Goal: Check status: Check status

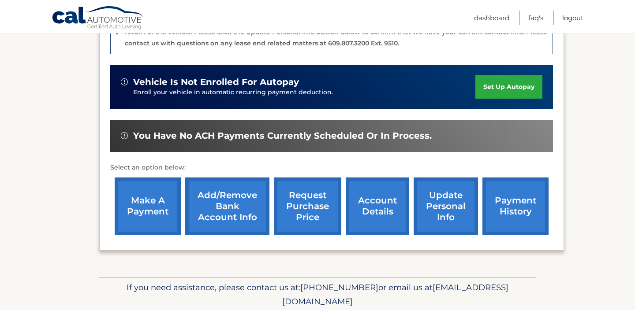
scroll to position [245, 0]
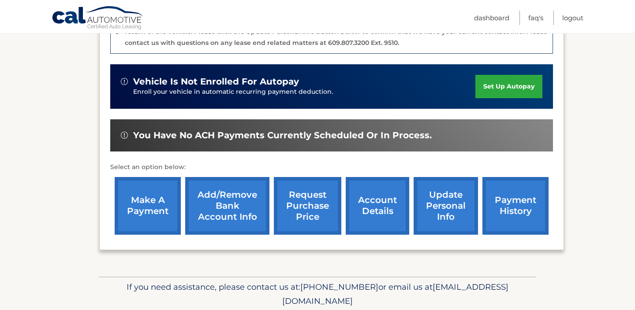
click at [384, 212] on link "account details" at bounding box center [377, 206] width 63 height 58
click at [511, 212] on link "payment history" at bounding box center [515, 206] width 66 height 58
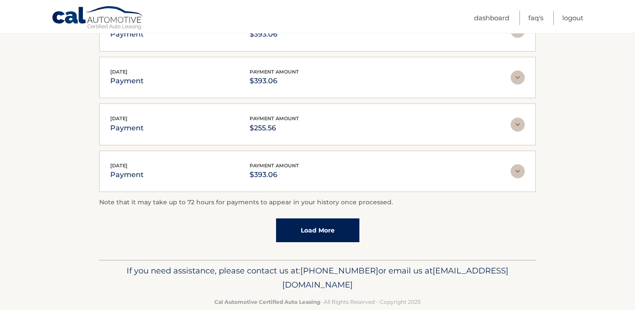
scroll to position [268, 0]
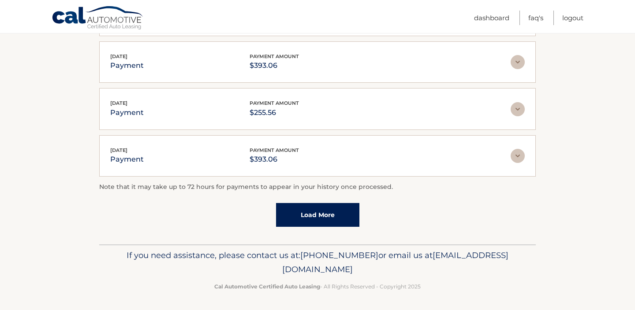
click at [309, 217] on link "Load More" at bounding box center [317, 215] width 83 height 24
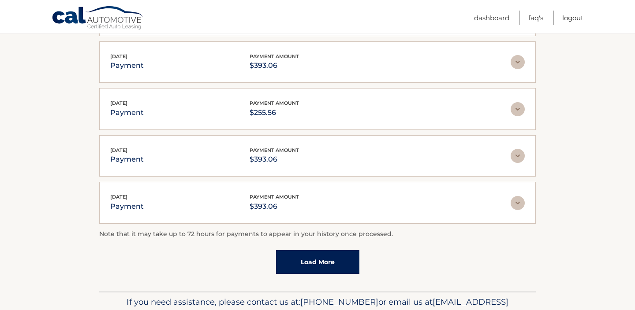
click at [315, 260] on link "Load More" at bounding box center [317, 262] width 83 height 24
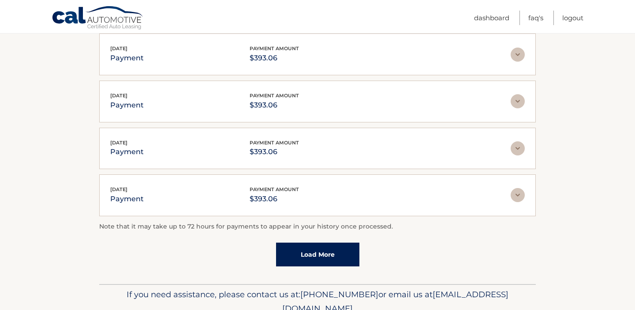
scroll to position [548, 0]
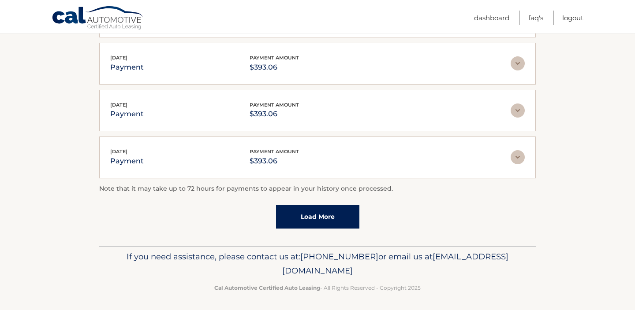
click at [317, 217] on link "Load More" at bounding box center [317, 217] width 83 height 24
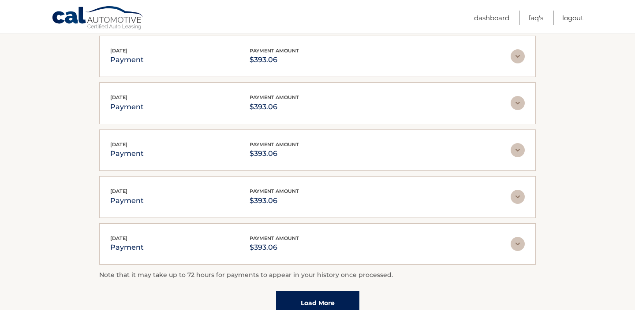
scroll to position [782, 0]
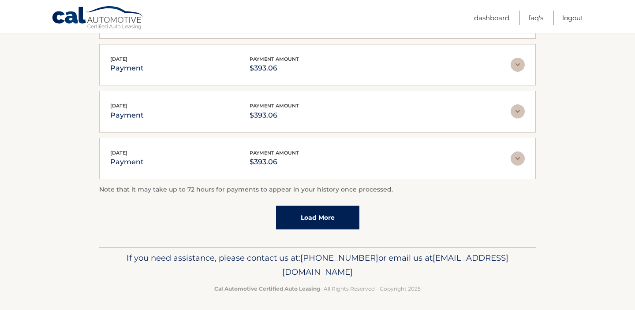
click at [324, 207] on link "Load More" at bounding box center [317, 218] width 83 height 24
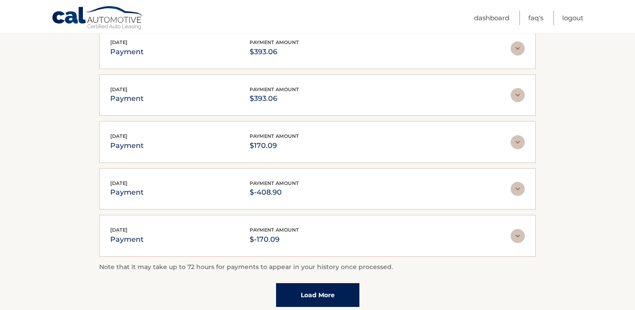
scroll to position [1015, 0]
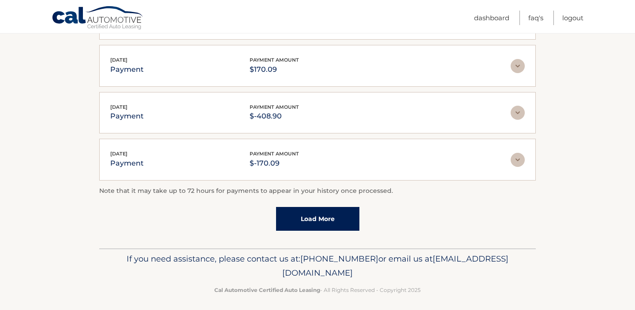
click at [320, 210] on link "Load More" at bounding box center [317, 219] width 83 height 24
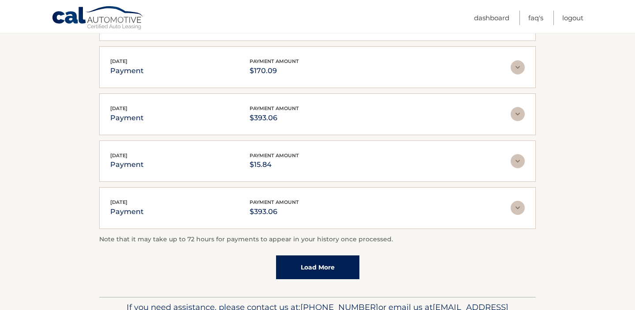
scroll to position [1249, 0]
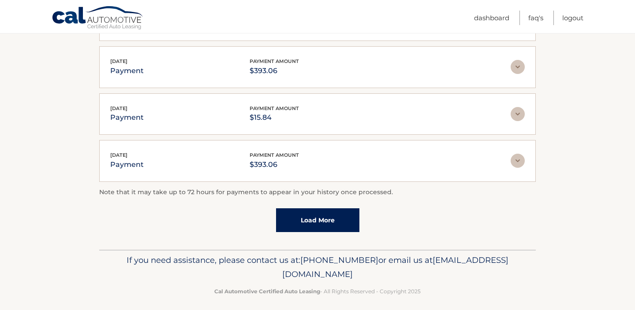
click at [322, 221] on link "Load More" at bounding box center [317, 221] width 83 height 24
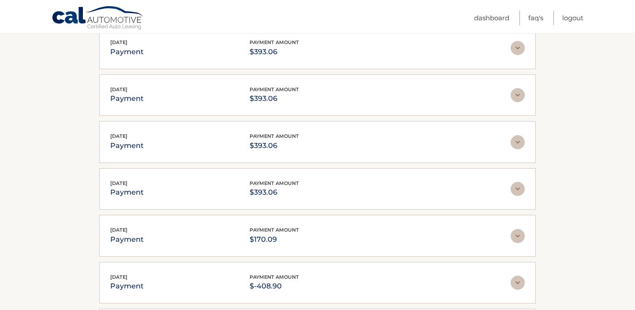
scroll to position [844, 0]
click at [519, 279] on img at bounding box center [517, 284] width 14 height 14
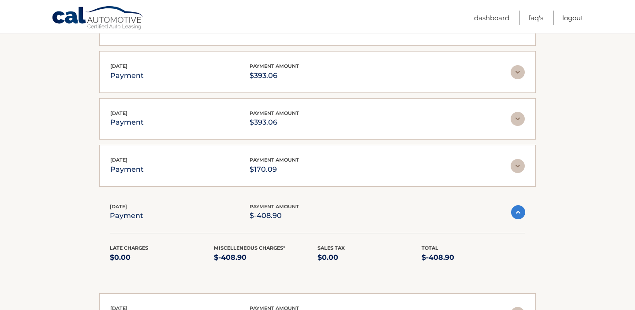
scroll to position [916, 0]
click at [514, 160] on img at bounding box center [517, 166] width 14 height 14
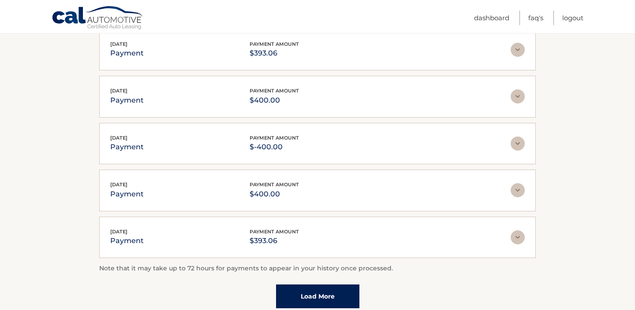
scroll to position [1591, 0]
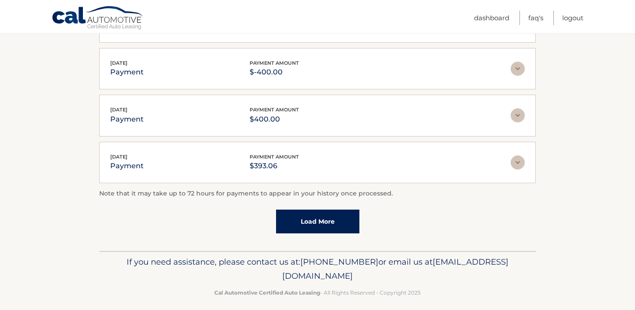
click at [219, 220] on div "Note that it may take up to 72 hours for payments to appear in your history onc…" at bounding box center [317, 211] width 436 height 45
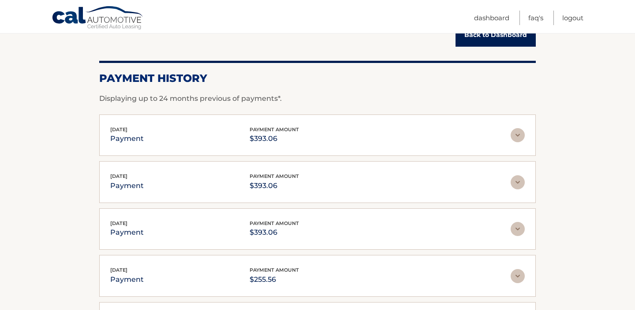
scroll to position [0, 0]
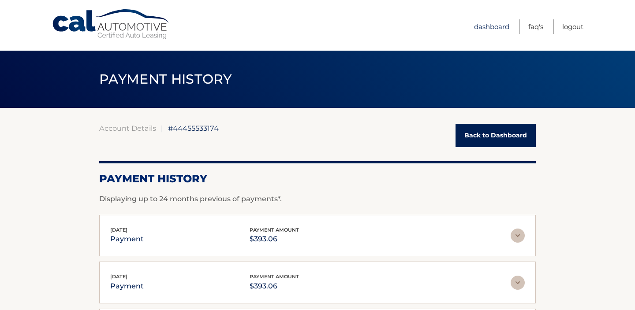
click at [493, 24] on link "Dashboard" at bounding box center [491, 26] width 35 height 15
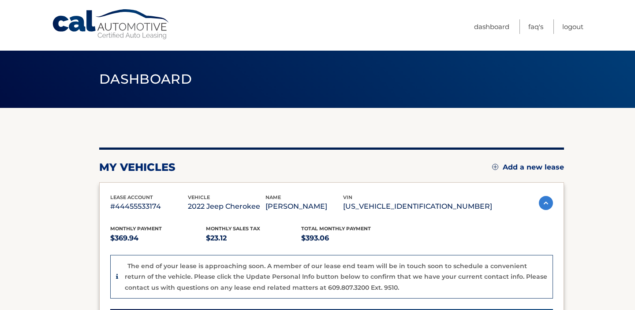
click at [494, 23] on link "Dashboard" at bounding box center [491, 26] width 35 height 15
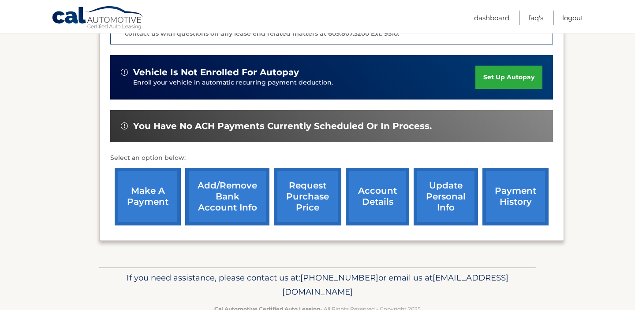
scroll to position [259, 0]
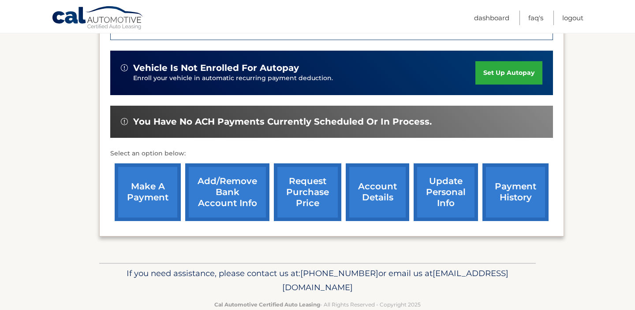
click at [374, 196] on link "account details" at bounding box center [377, 193] width 63 height 58
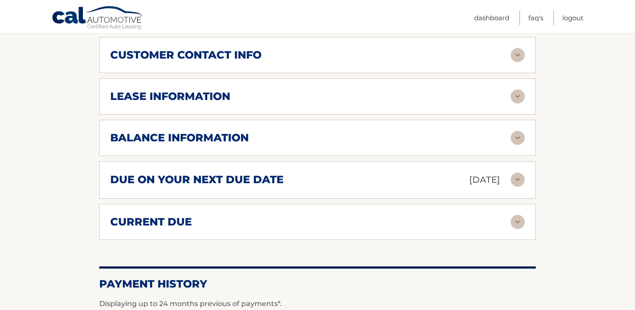
scroll to position [481, 0]
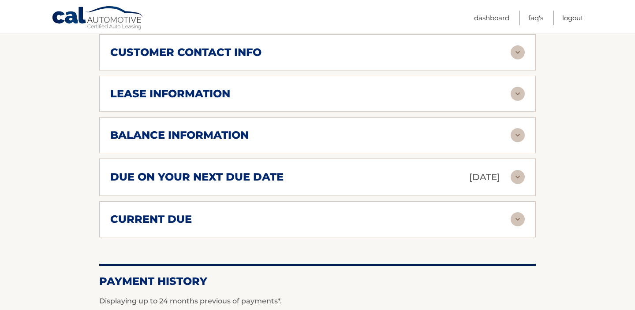
click at [326, 213] on div "current due" at bounding box center [310, 219] width 400 height 13
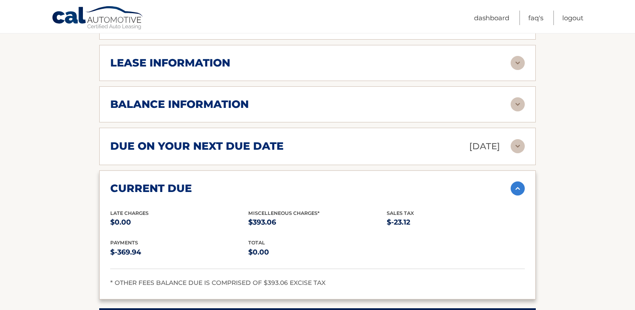
scroll to position [511, 0]
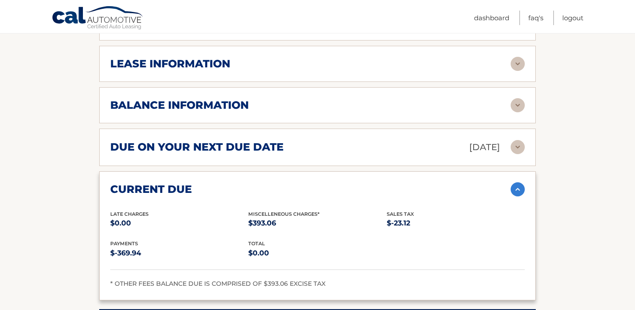
click at [515, 140] on img at bounding box center [517, 147] width 14 height 14
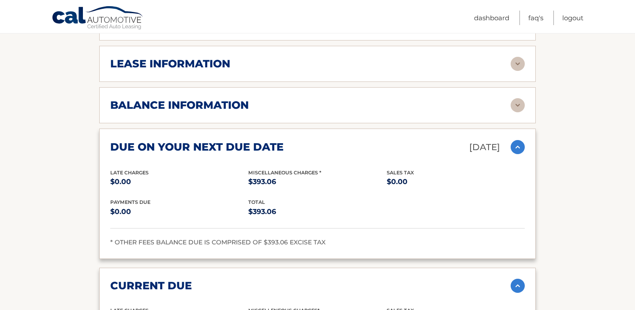
click at [517, 98] on img at bounding box center [517, 105] width 14 height 14
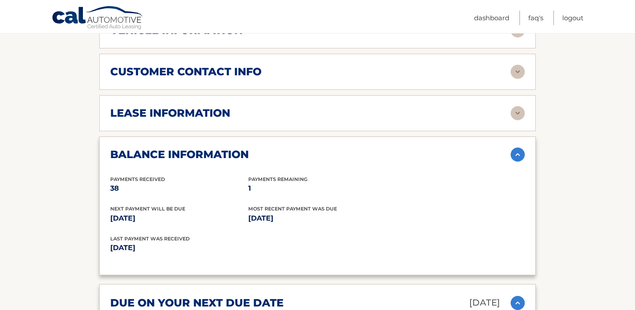
scroll to position [456, 0]
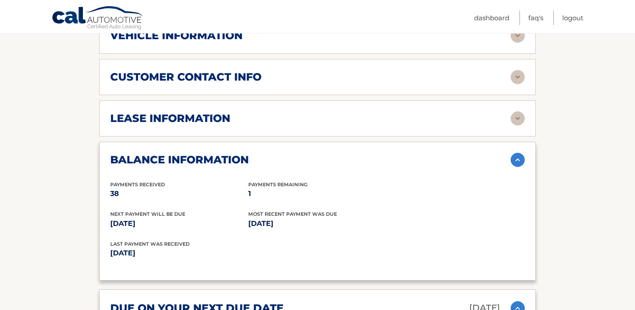
click at [518, 70] on img at bounding box center [517, 77] width 14 height 14
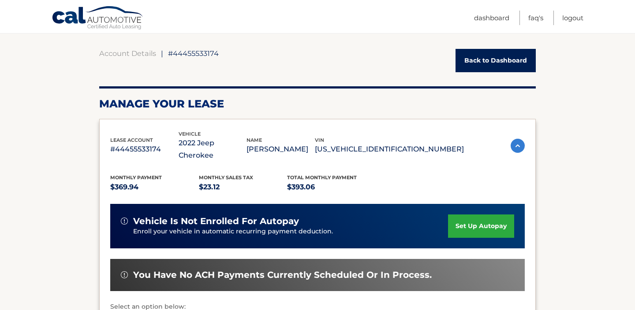
scroll to position [0, 0]
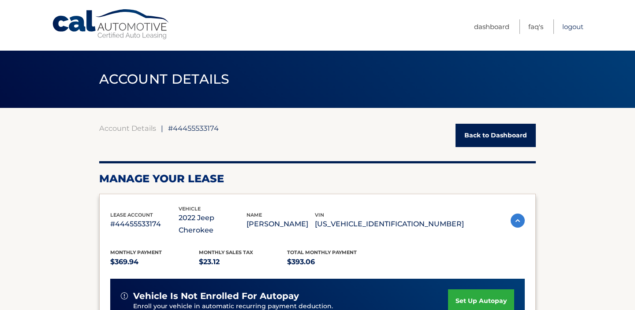
click at [571, 28] on link "Logout" at bounding box center [572, 26] width 21 height 15
